Goal: Check status: Check status

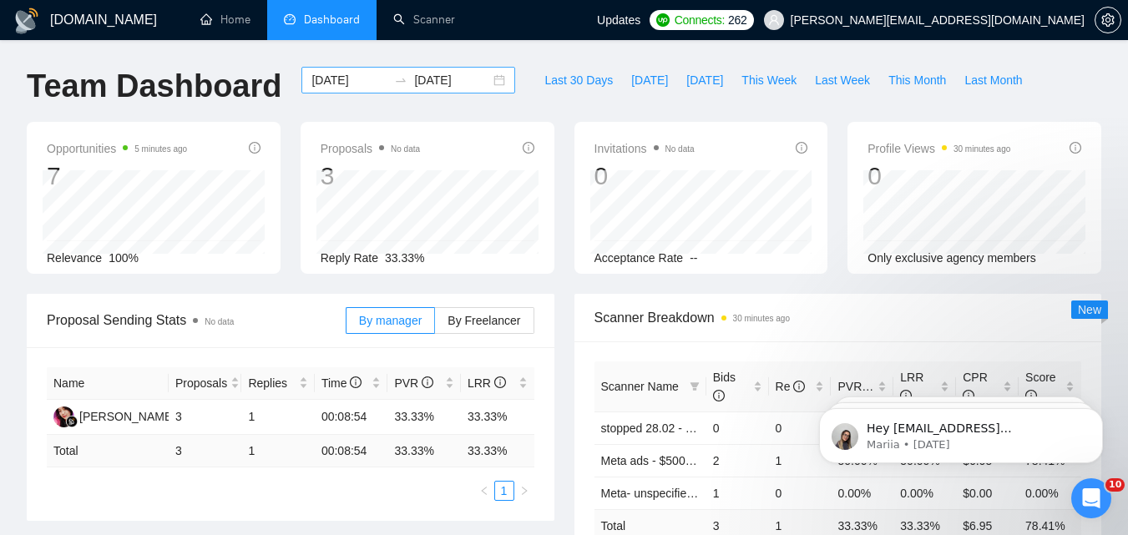
click at [360, 81] on input "[DATE]" at bounding box center [349, 80] width 76 height 18
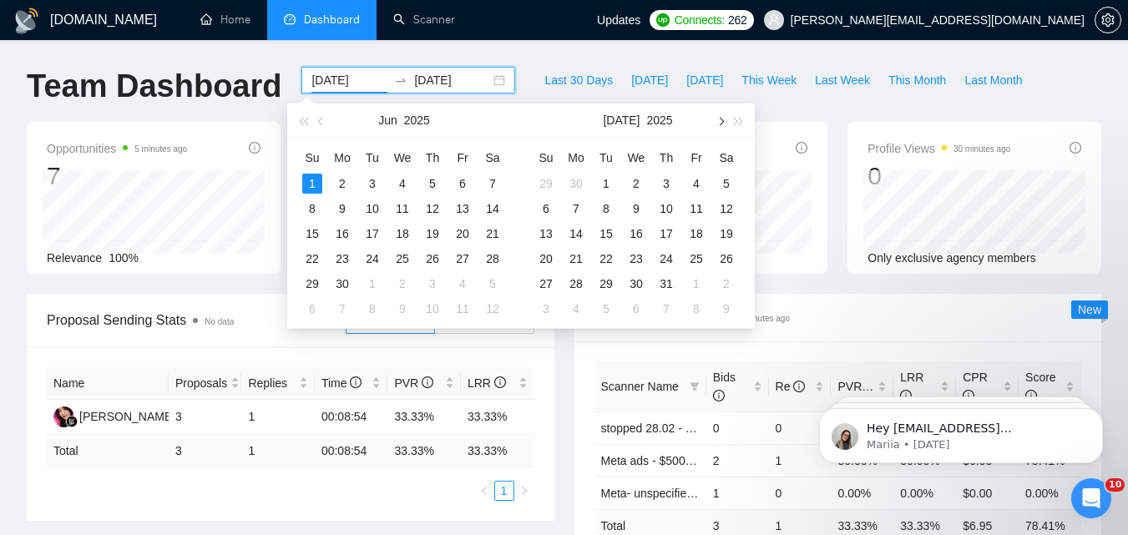
click at [721, 119] on span "button" at bounding box center [719, 121] width 8 height 8
type input "[DATE]"
click at [579, 206] on div "4" at bounding box center [576, 209] width 20 height 20
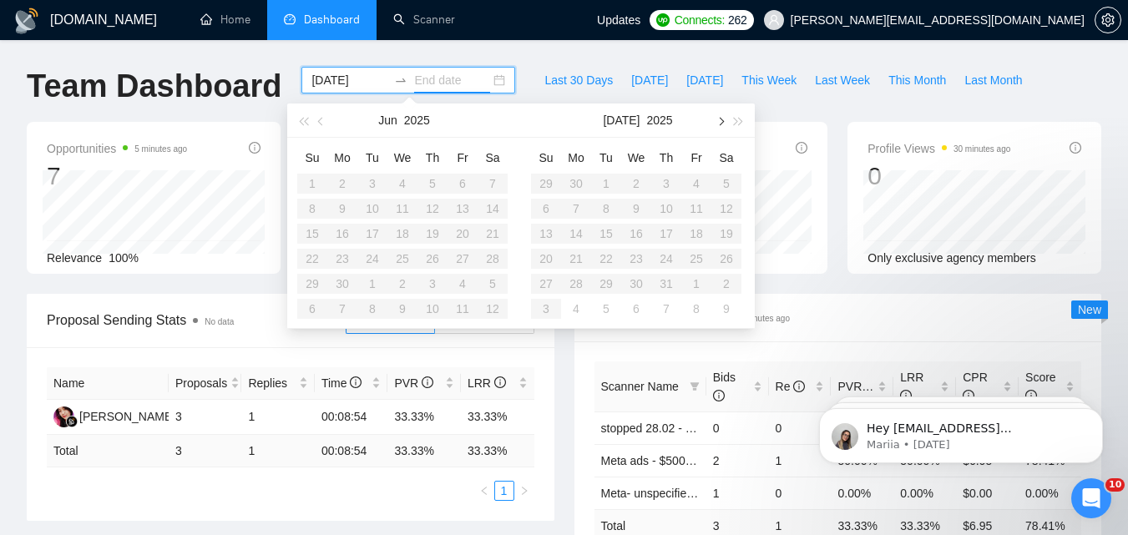
click at [728, 121] on button "button" at bounding box center [719, 120] width 18 height 33
click at [572, 229] on div "11" at bounding box center [576, 234] width 20 height 20
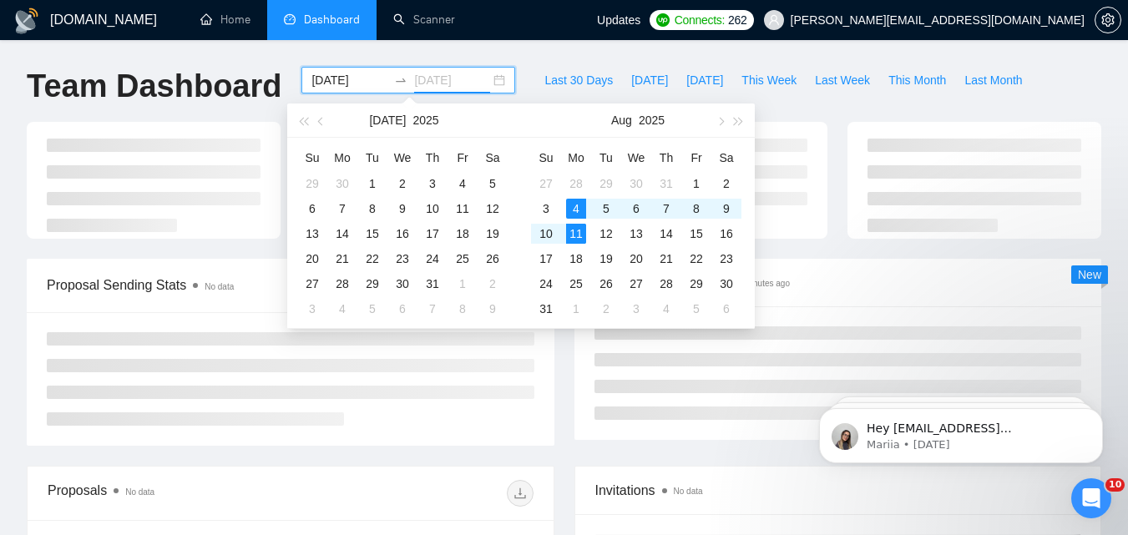
type input "[DATE]"
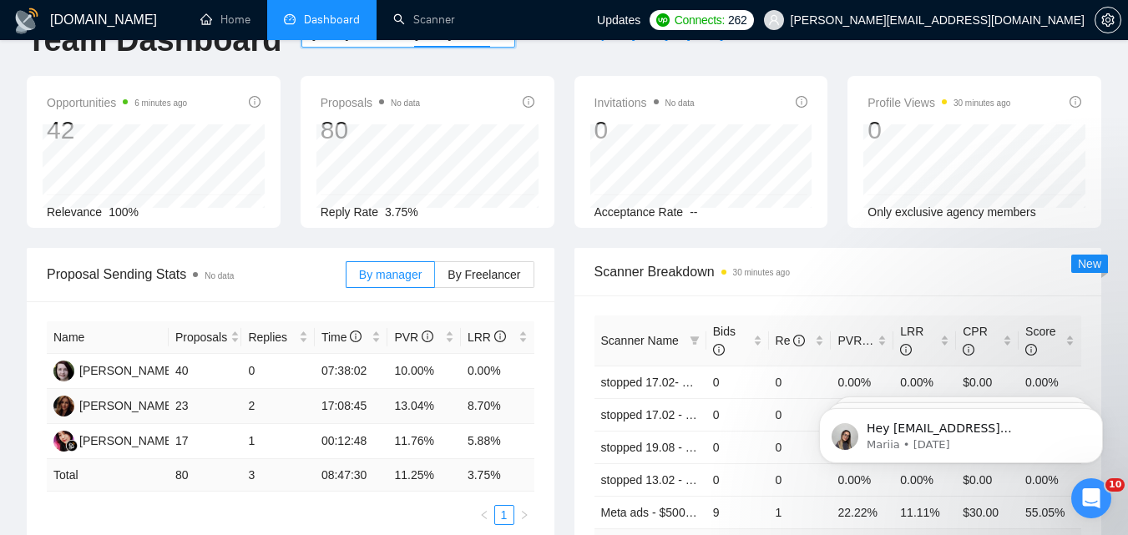
scroll to position [167, 0]
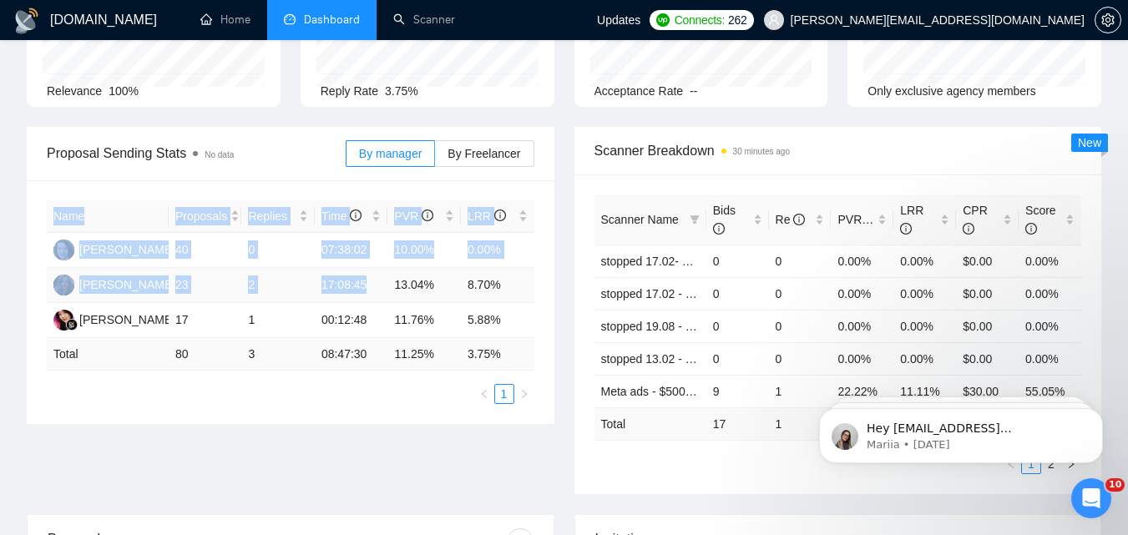
drag, startPoint x: 511, startPoint y: 280, endPoint x: 366, endPoint y: 283, distance: 144.5
click at [366, 283] on div "Name Proposals Replies Time PVR LRR [PERSON_NAME] 40 0 07:38:02 10.00% 0.00% [P…" at bounding box center [291, 302] width 528 height 244
click at [446, 300] on td "13.04%" at bounding box center [423, 285] width 73 height 35
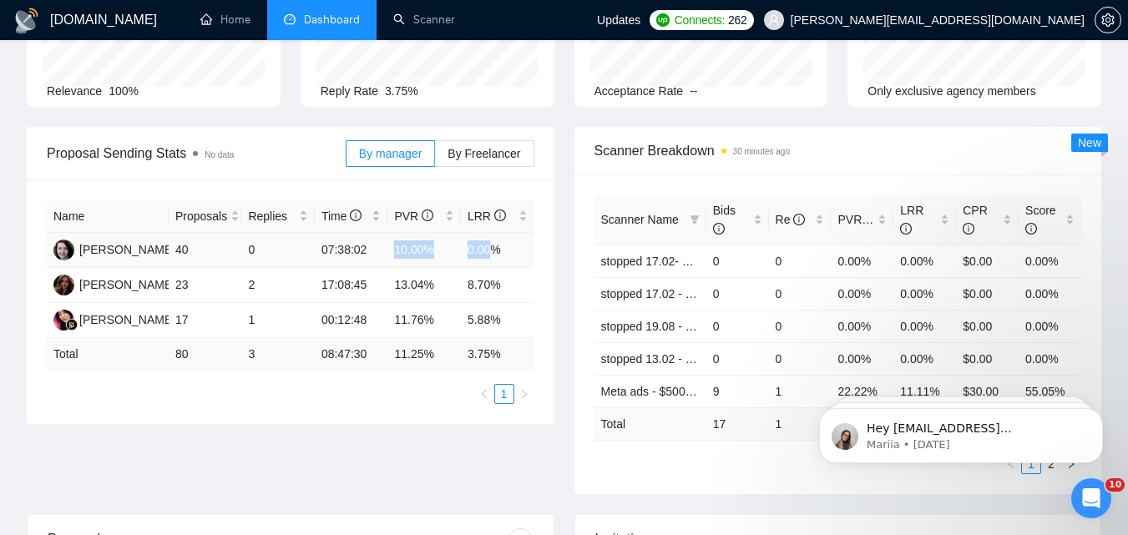
drag, startPoint x: 379, startPoint y: 242, endPoint x: 509, endPoint y: 249, distance: 130.4
click at [505, 250] on tr "[PERSON_NAME] 40 0 07:38:02 10.00% 0.00%" at bounding box center [291, 250] width 488 height 35
click at [517, 247] on td "0.00%" at bounding box center [497, 250] width 73 height 35
drag, startPoint x: 456, startPoint y: 280, endPoint x: 515, endPoint y: 280, distance: 59.3
click at [515, 280] on tr "[PERSON_NAME] 23 2 17:08:45 13.04% 8.70%" at bounding box center [291, 285] width 488 height 35
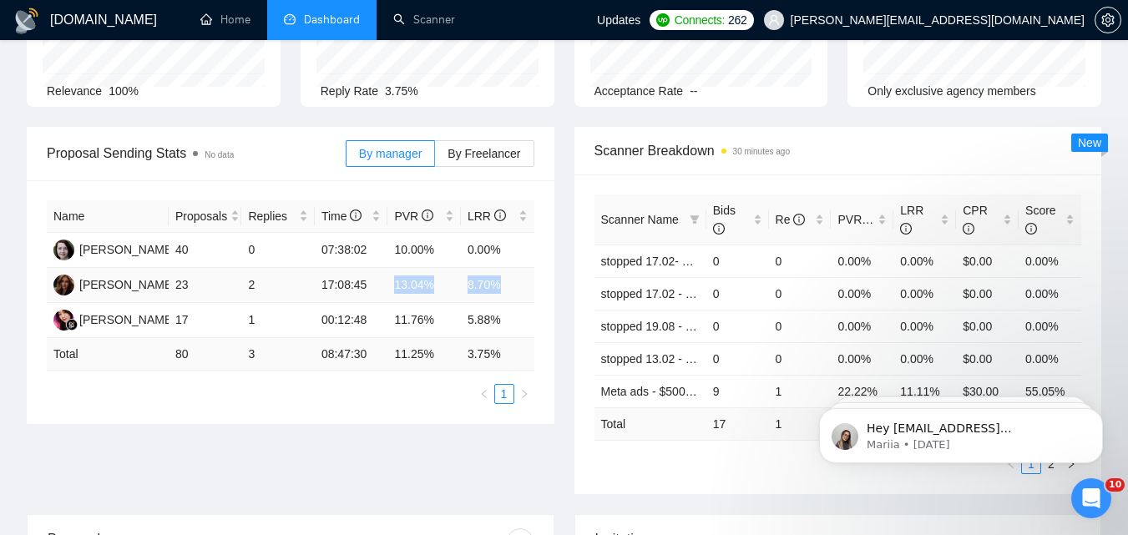
click at [514, 280] on td "8.70%" at bounding box center [497, 285] width 73 height 35
drag, startPoint x: 506, startPoint y: 291, endPoint x: 383, endPoint y: 283, distance: 122.9
click at [383, 283] on tr "[PERSON_NAME] 23 2 17:08:45 13.04% 8.70%" at bounding box center [291, 285] width 488 height 35
click at [442, 295] on td "13.04%" at bounding box center [423, 285] width 73 height 35
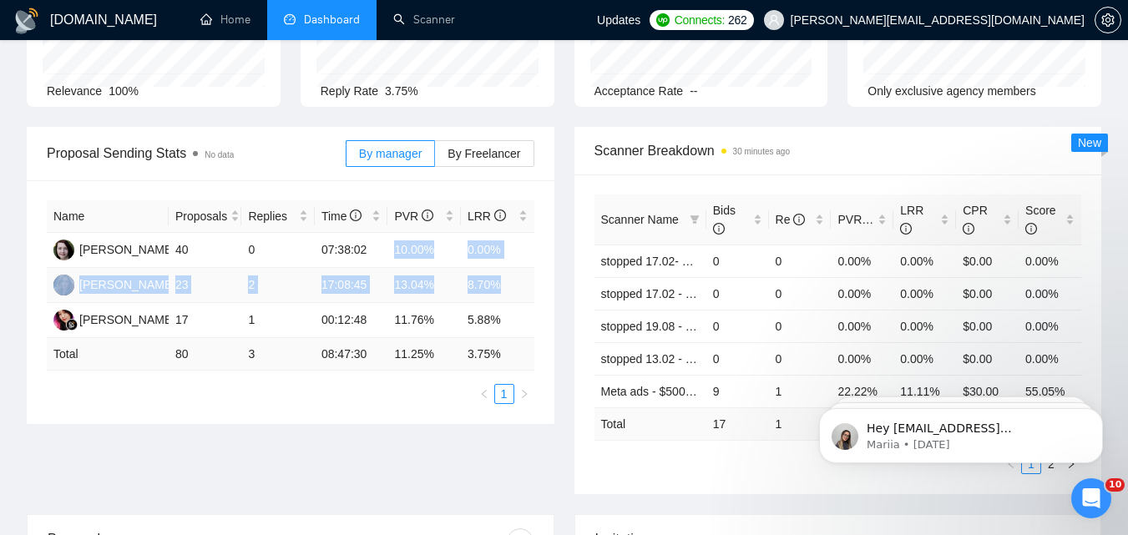
drag, startPoint x: 391, startPoint y: 238, endPoint x: 514, endPoint y: 282, distance: 131.2
click at [514, 282] on tbody "[PERSON_NAME] 40 0 07:38:02 10.00% 0.00% [PERSON_NAME] 23 2 17:08:45 13.04% 8.7…" at bounding box center [291, 285] width 488 height 105
click at [514, 282] on td "8.70%" at bounding box center [497, 285] width 73 height 35
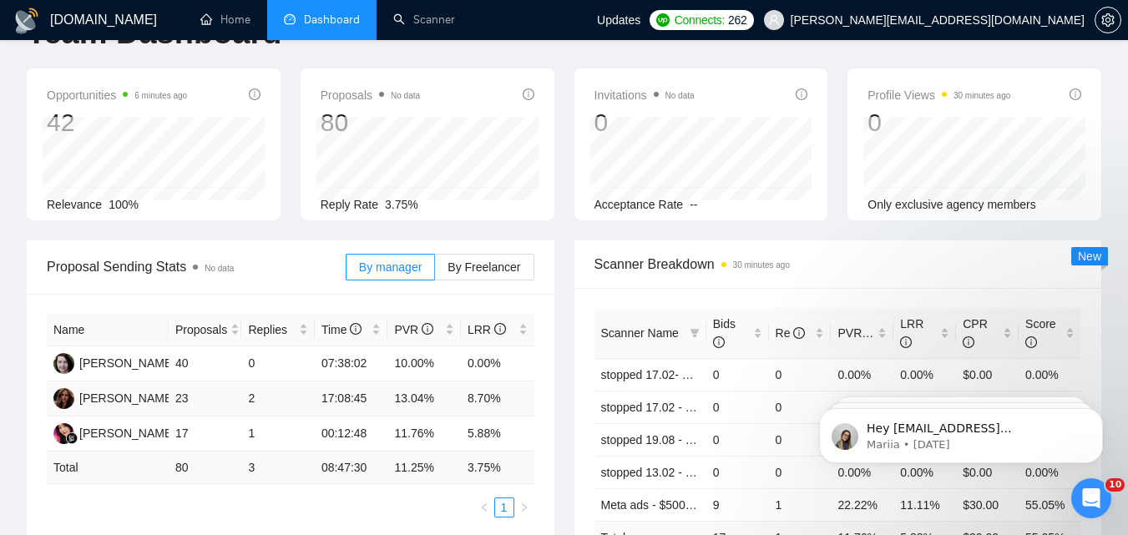
scroll to position [83, 0]
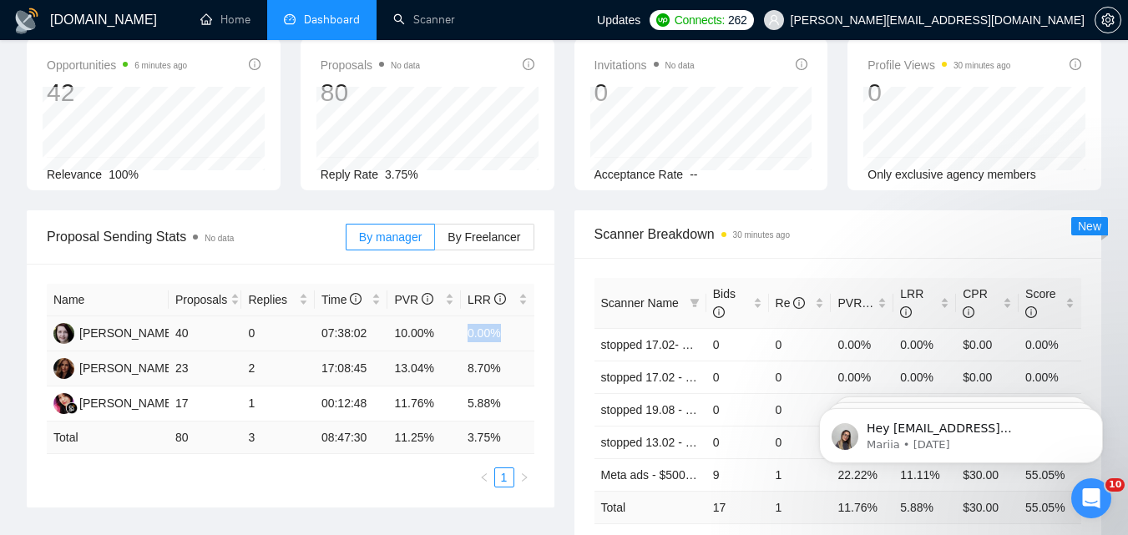
drag, startPoint x: 468, startPoint y: 338, endPoint x: 517, endPoint y: 373, distance: 60.5
click at [509, 361] on tbody "[PERSON_NAME] 40 0 07:38:02 10.00% 0.00% [PERSON_NAME] 23 2 17:08:45 13.04% 8.7…" at bounding box center [291, 368] width 488 height 105
click at [517, 373] on td "8.70%" at bounding box center [497, 368] width 73 height 35
drag, startPoint x: 503, startPoint y: 330, endPoint x: 395, endPoint y: 333, distance: 107.7
click at [395, 333] on tr "[PERSON_NAME] 40 0 07:38:02 10.00% 0.00%" at bounding box center [291, 333] width 488 height 35
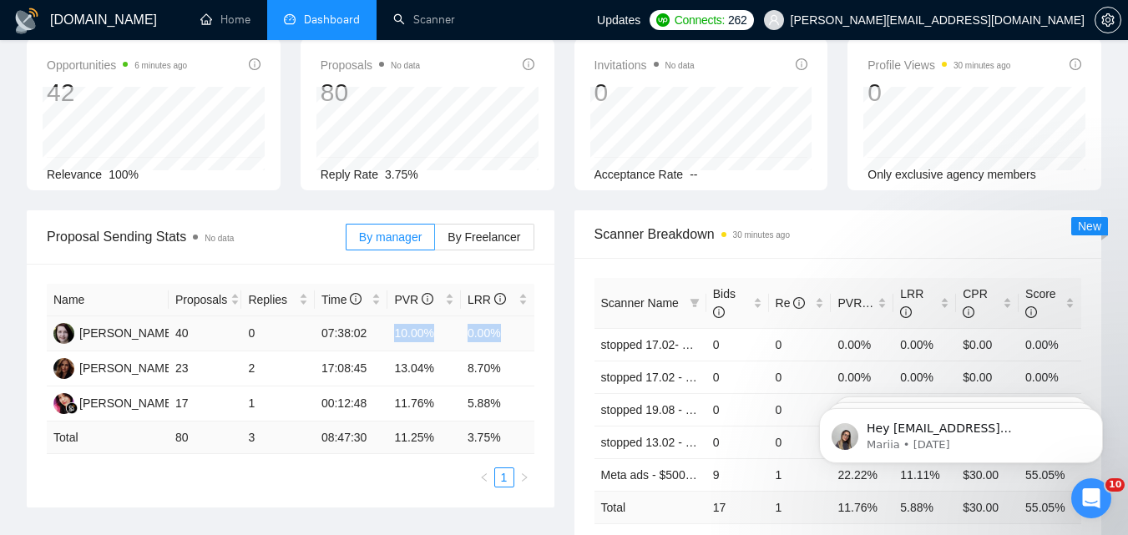
click at [412, 336] on td "10.00%" at bounding box center [423, 333] width 73 height 35
drag, startPoint x: 505, startPoint y: 328, endPoint x: 452, endPoint y: 335, distance: 53.8
click at [452, 335] on tr "[PERSON_NAME] 40 0 07:38:02 10.00% 0.00%" at bounding box center [291, 333] width 488 height 35
click at [496, 335] on td "0.00%" at bounding box center [497, 333] width 73 height 35
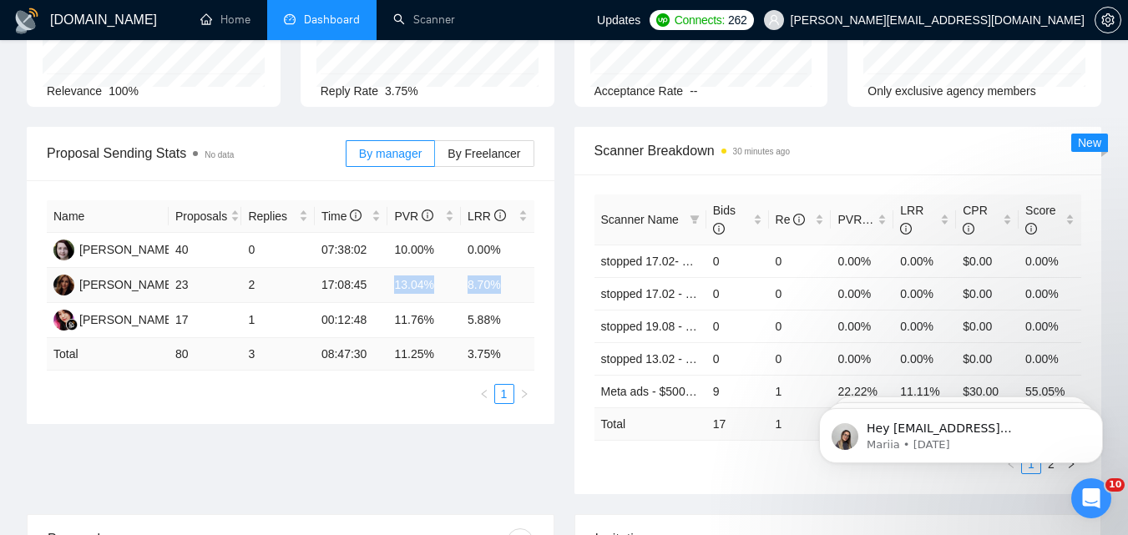
drag, startPoint x: 395, startPoint y: 278, endPoint x: 504, endPoint y: 297, distance: 111.0
click at [504, 297] on tr "[PERSON_NAME] 23 2 17:08:45 13.04% 8.70%" at bounding box center [291, 285] width 488 height 35
click at [504, 297] on td "8.70%" at bounding box center [497, 285] width 73 height 35
drag, startPoint x: 508, startPoint y: 289, endPoint x: 392, endPoint y: 293, distance: 116.1
click at [392, 293] on tr "[PERSON_NAME] 23 2 17:08:45 13.04% 8.70%" at bounding box center [291, 285] width 488 height 35
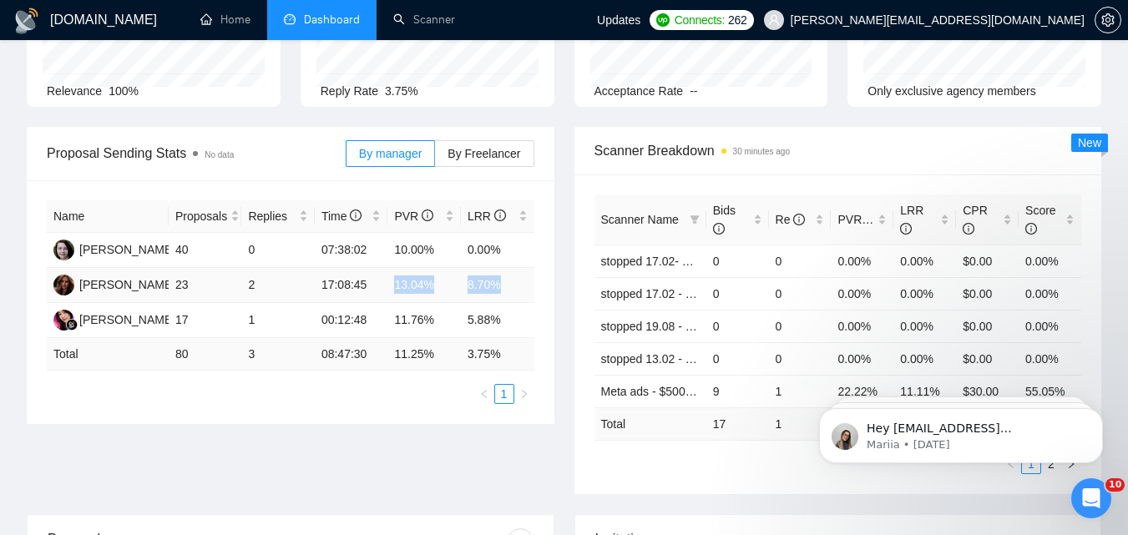
click at [394, 291] on td "13.04%" at bounding box center [423, 285] width 73 height 35
drag, startPoint x: 513, startPoint y: 276, endPoint x: 443, endPoint y: 278, distance: 69.3
click at [443, 278] on tr "[PERSON_NAME] 23 2 17:08:45 13.04% 8.70%" at bounding box center [291, 285] width 488 height 35
click at [493, 296] on td "8.70%" at bounding box center [497, 285] width 73 height 35
click at [313, 291] on tr "[PERSON_NAME] 23 2 17:08:45 13.04% 8.70%" at bounding box center [291, 285] width 488 height 35
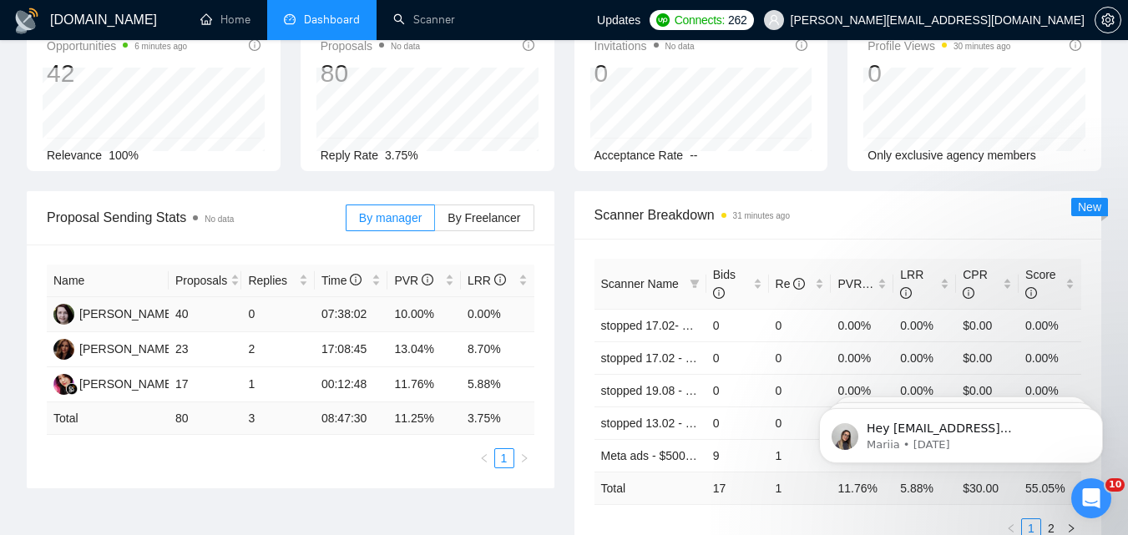
scroll to position [0, 0]
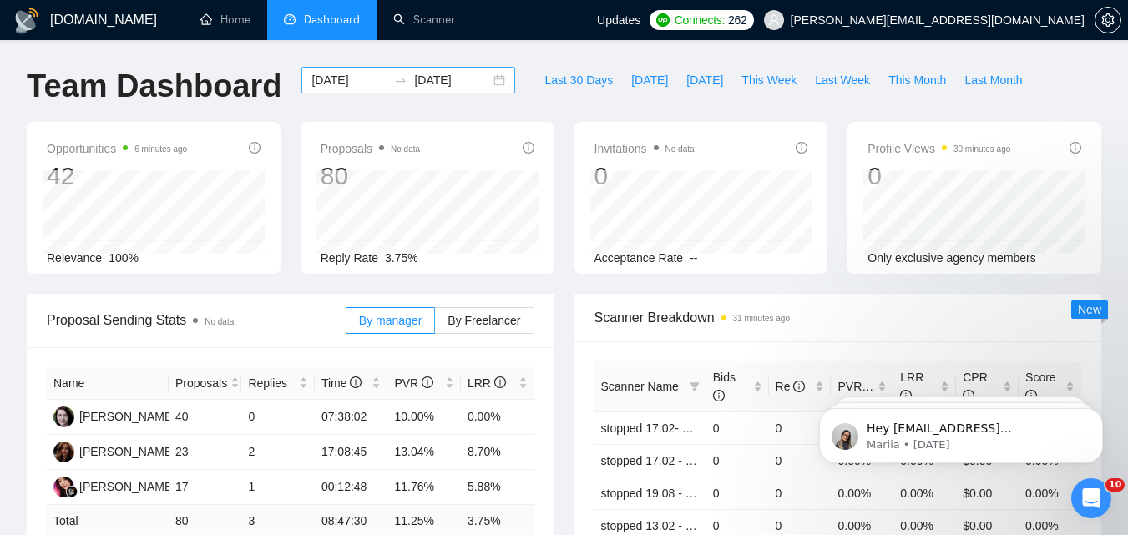
click at [340, 81] on input "[DATE]" at bounding box center [349, 80] width 76 height 18
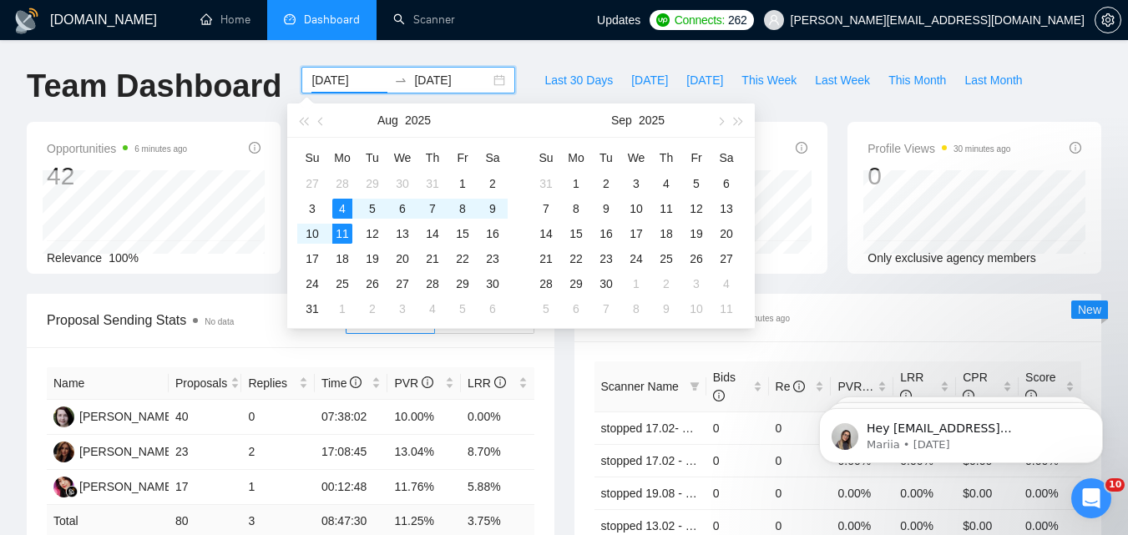
click at [564, 352] on div "Scanner Breakdown 31 minutes ago Scanner Name Bids Re PVR LRR CPR Score stopped…" at bounding box center [838, 477] width 548 height 367
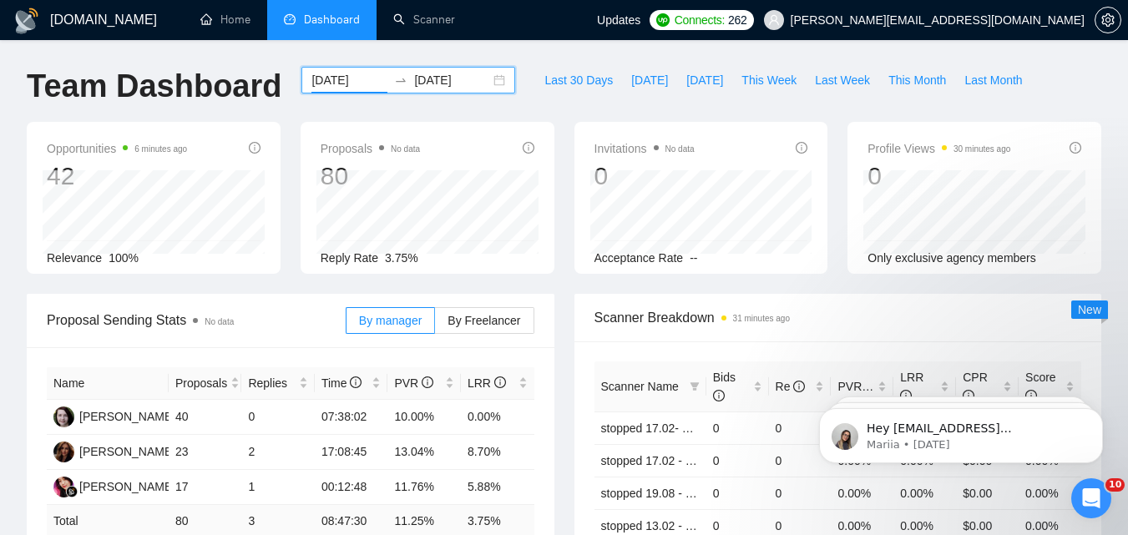
click at [355, 79] on input "[DATE]" at bounding box center [349, 80] width 76 height 18
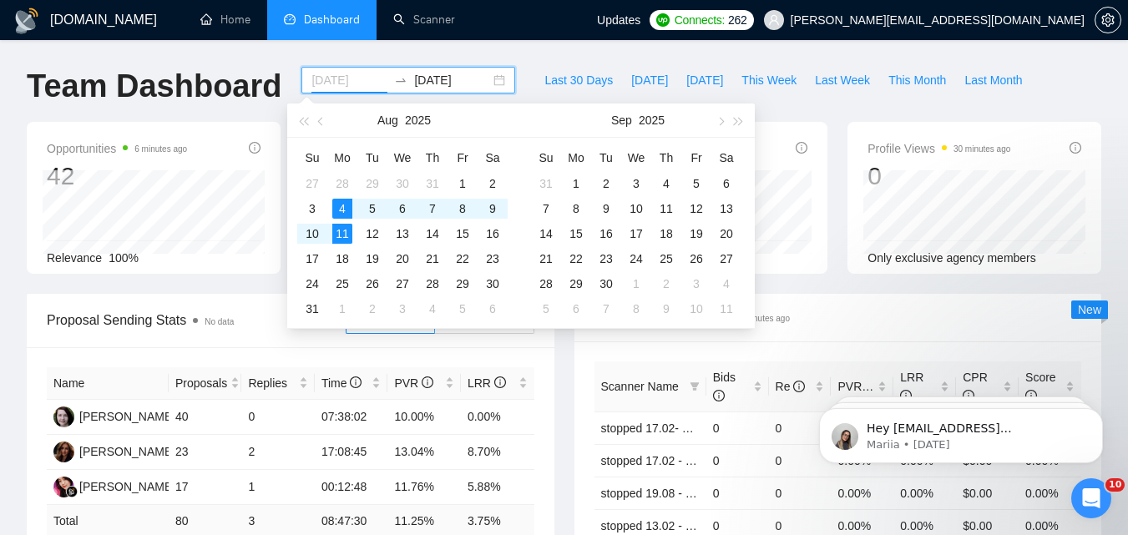
type input "[DATE]"
click at [593, 346] on div "Scanner Name Bids Re PVR LRR CPR Score stopped 17.02- Meta ads - ecommerce/case…" at bounding box center [838, 501] width 528 height 320
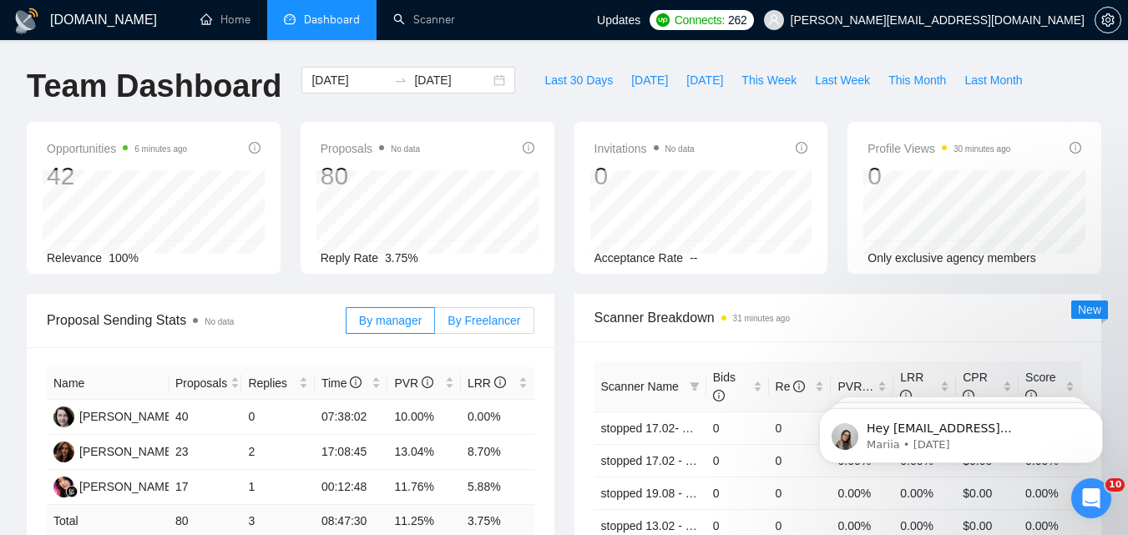
click at [467, 322] on span "By Freelancer" at bounding box center [483, 320] width 73 height 13
click at [435, 325] on input "By Freelancer" at bounding box center [435, 325] width 0 height 0
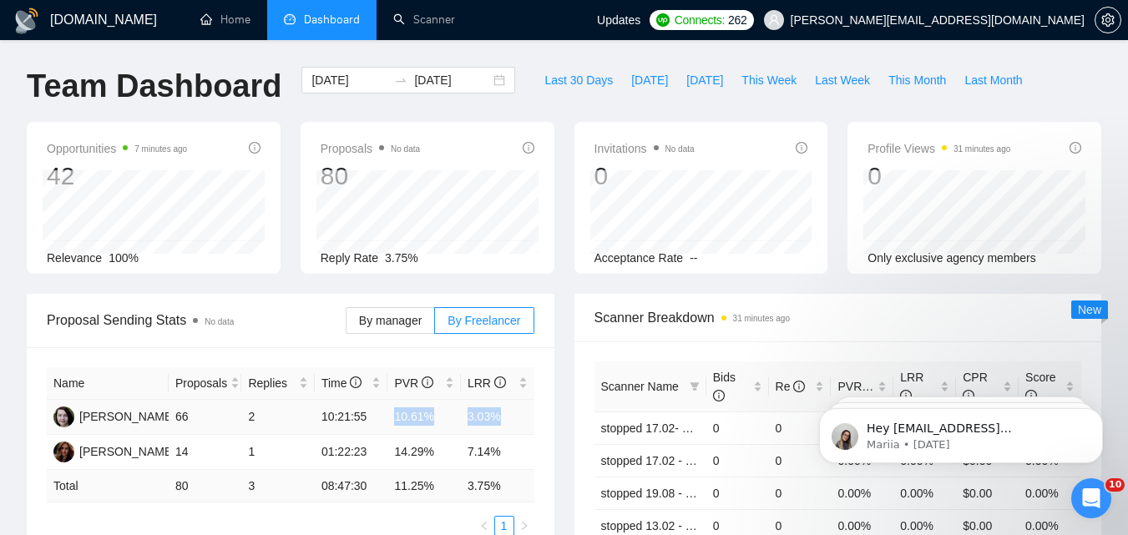
drag, startPoint x: 519, startPoint y: 417, endPoint x: 363, endPoint y: 411, distance: 156.2
click at [363, 411] on tr "[PERSON_NAME] 66 2 10:21:55 10.61% 3.03%" at bounding box center [291, 417] width 488 height 35
click at [415, 419] on td "10.61%" at bounding box center [423, 417] width 73 height 35
click at [422, 317] on span "By manager" at bounding box center [390, 320] width 63 height 13
click at [346, 325] on input "By manager" at bounding box center [346, 325] width 0 height 0
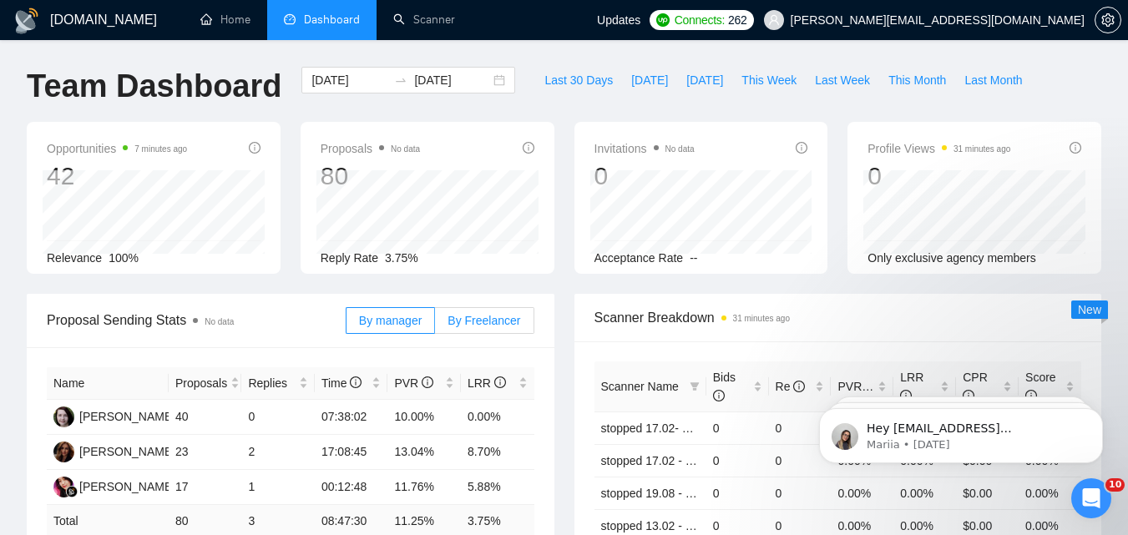
click at [493, 331] on label "By Freelancer" at bounding box center [484, 320] width 99 height 27
click at [435, 325] on input "By Freelancer" at bounding box center [435, 325] width 0 height 0
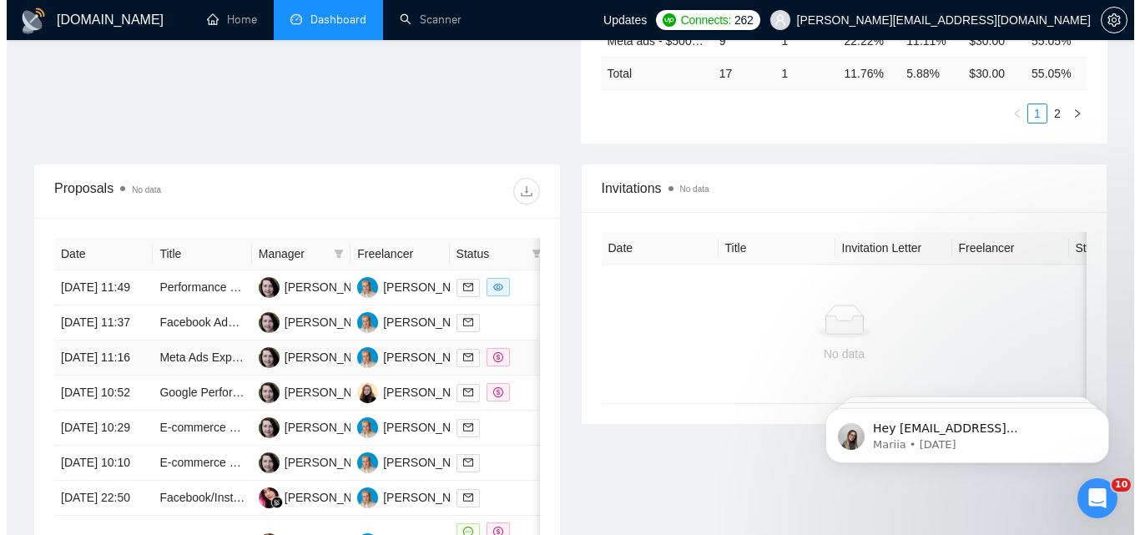
scroll to position [668, 0]
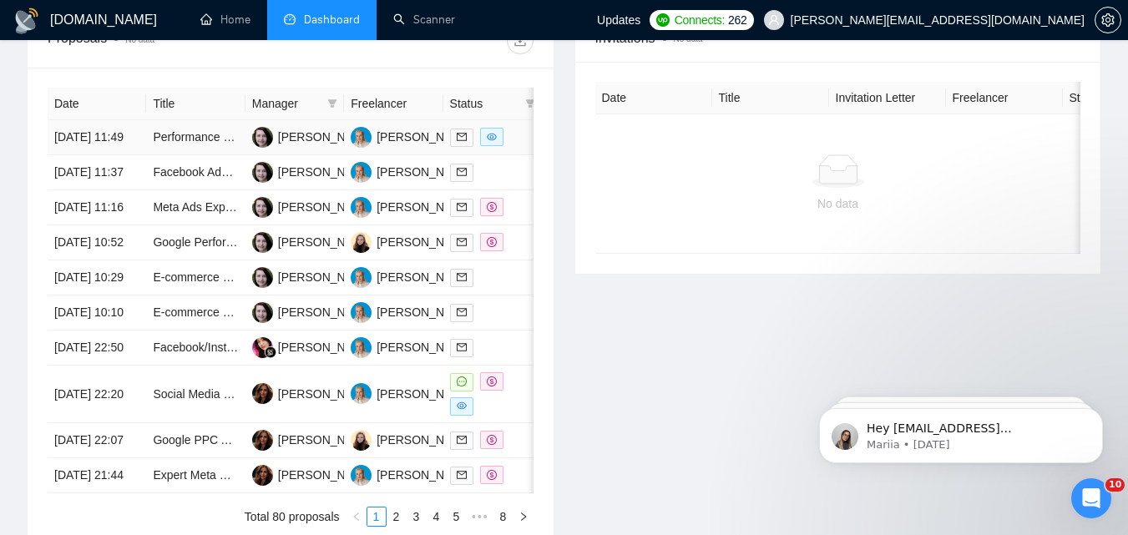
click at [520, 139] on div at bounding box center [492, 137] width 85 height 19
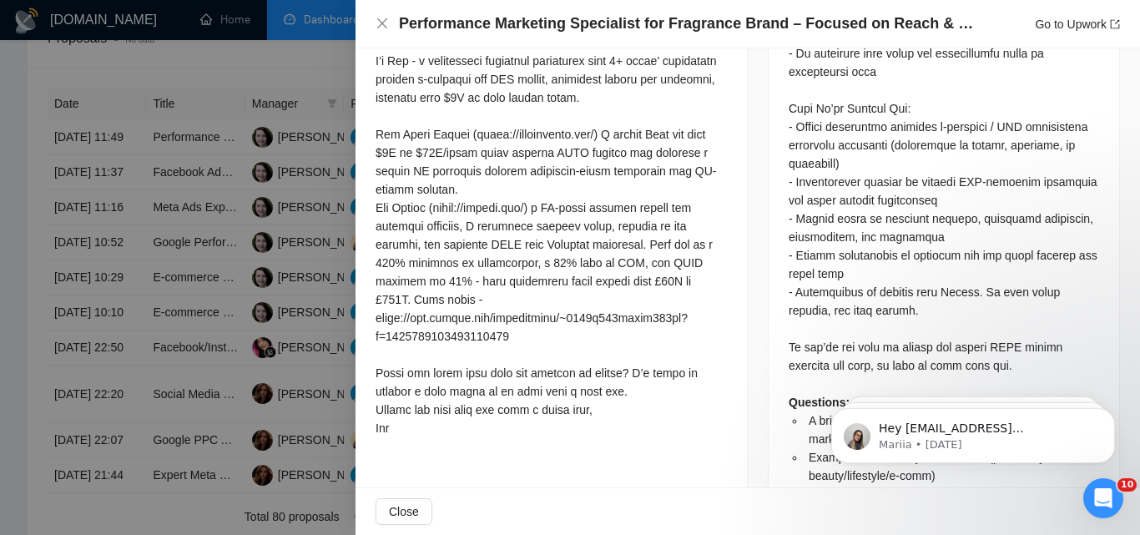
scroll to position [1224, 0]
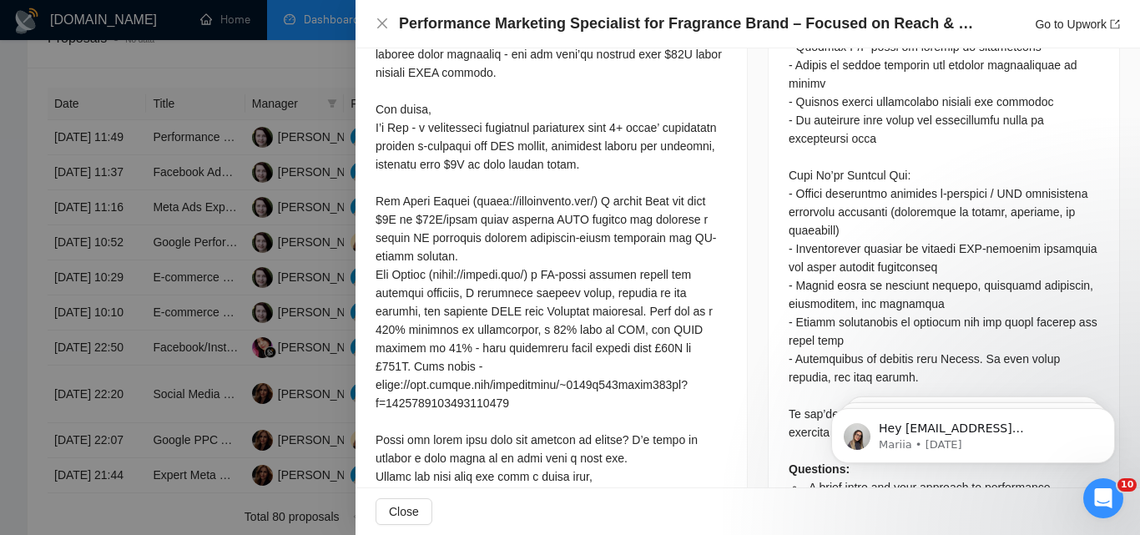
click at [175, 300] on div at bounding box center [570, 267] width 1140 height 535
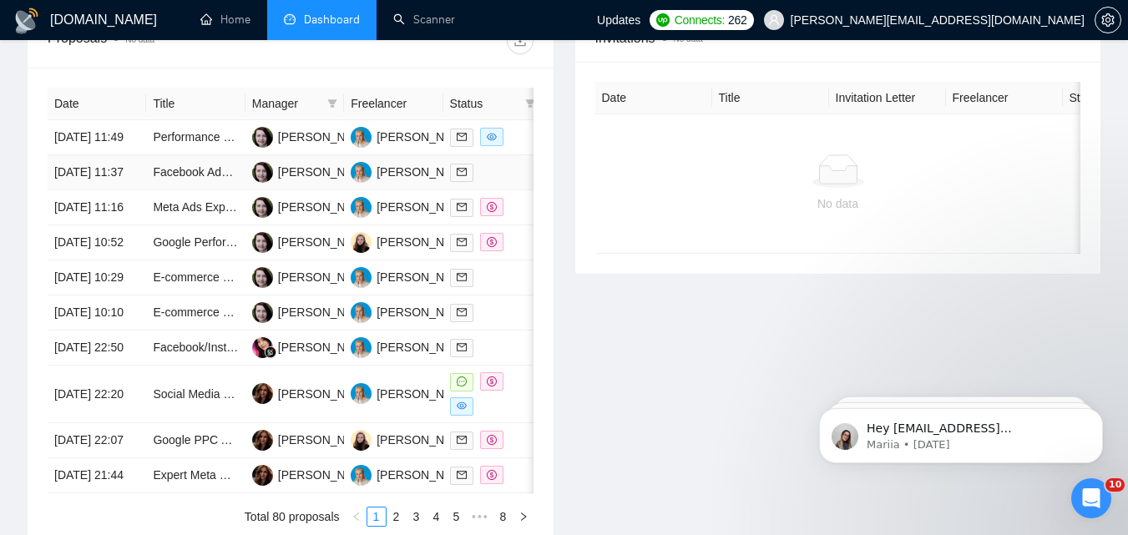
click at [498, 182] on div at bounding box center [492, 172] width 85 height 19
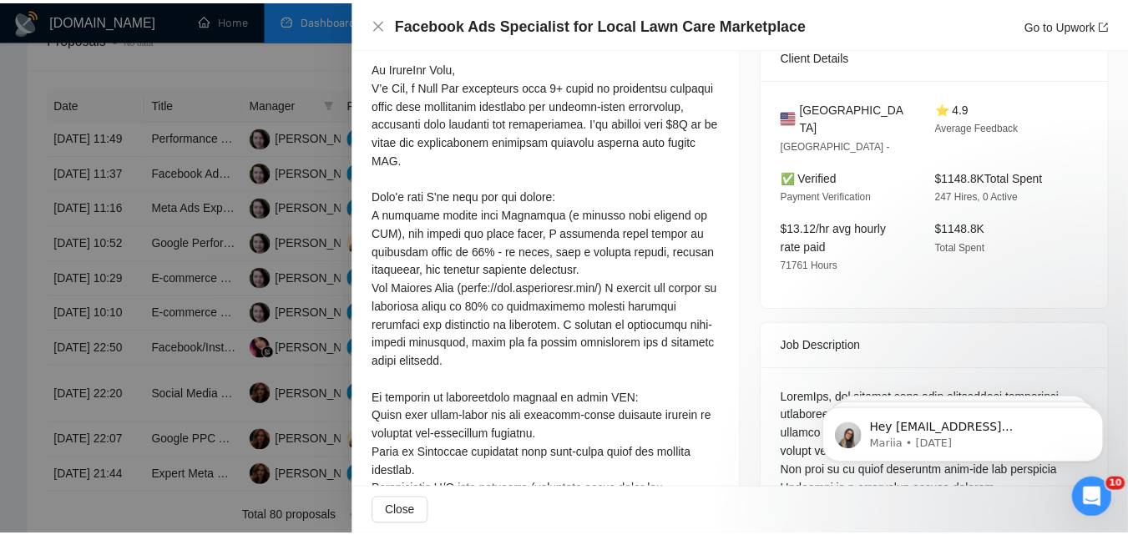
scroll to position [758, 0]
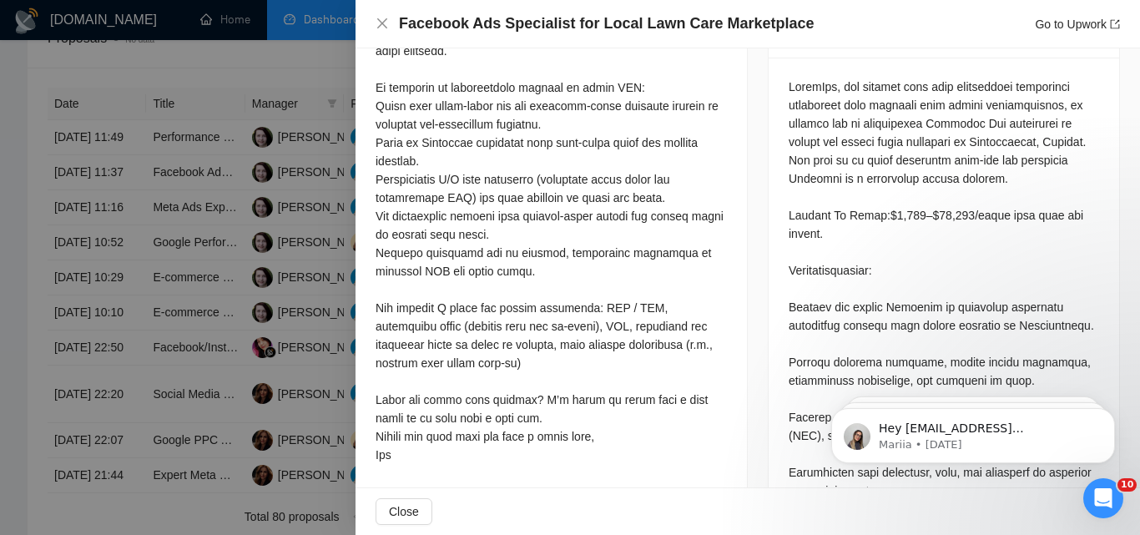
click at [231, 288] on div at bounding box center [570, 267] width 1140 height 535
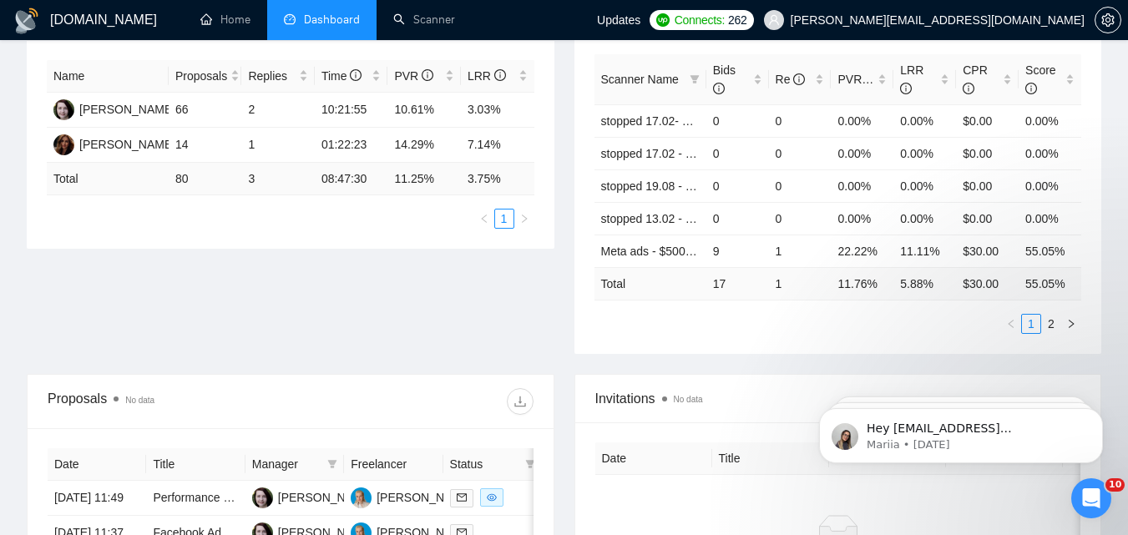
scroll to position [250, 0]
